Goal: Task Accomplishment & Management: Use online tool/utility

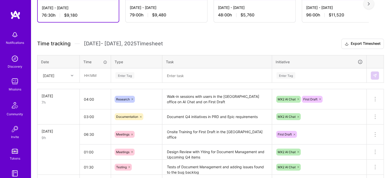
scroll to position [114, 0]
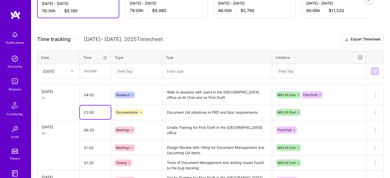
click at [90, 111] on input "03:00" at bounding box center [95, 113] width 31 height 14
click at [86, 110] on input "03:00" at bounding box center [95, 113] width 31 height 14
type input "02:00"
click at [95, 66] on input "text" at bounding box center [95, 71] width 31 height 14
type input "02:00"
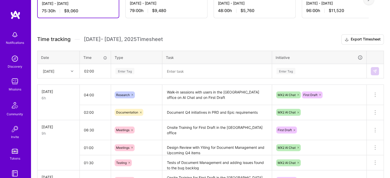
click at [123, 76] on div "Enter Tag" at bounding box center [136, 71] width 51 height 13
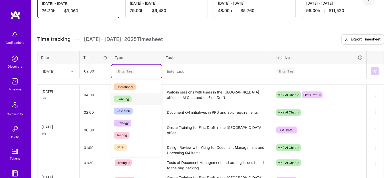
scroll to position [101, 0]
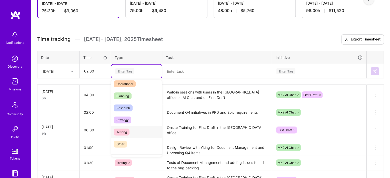
click at [125, 127] on div "Testing" at bounding box center [136, 132] width 51 height 12
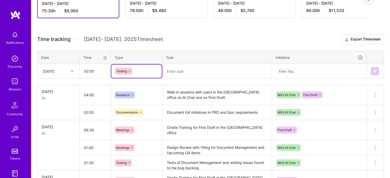
click at [184, 74] on textarea at bounding box center [217, 71] width 108 height 13
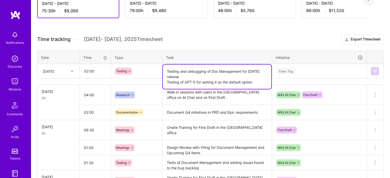
type textarea "Testing and debugging of Doc Management for [DATE] release Testing of GPT-5 for…"
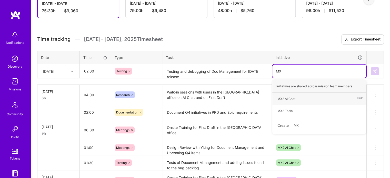
type input "MX2"
click at [281, 97] on div "MX2 AI Chat" at bounding box center [287, 98] width 18 height 5
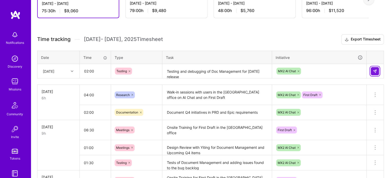
click at [376, 72] on img at bounding box center [375, 71] width 4 height 4
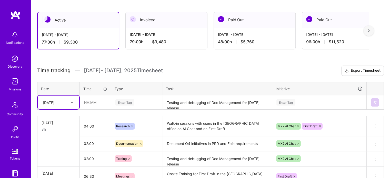
scroll to position [82, 0]
